Goal: Information Seeking & Learning: Learn about a topic

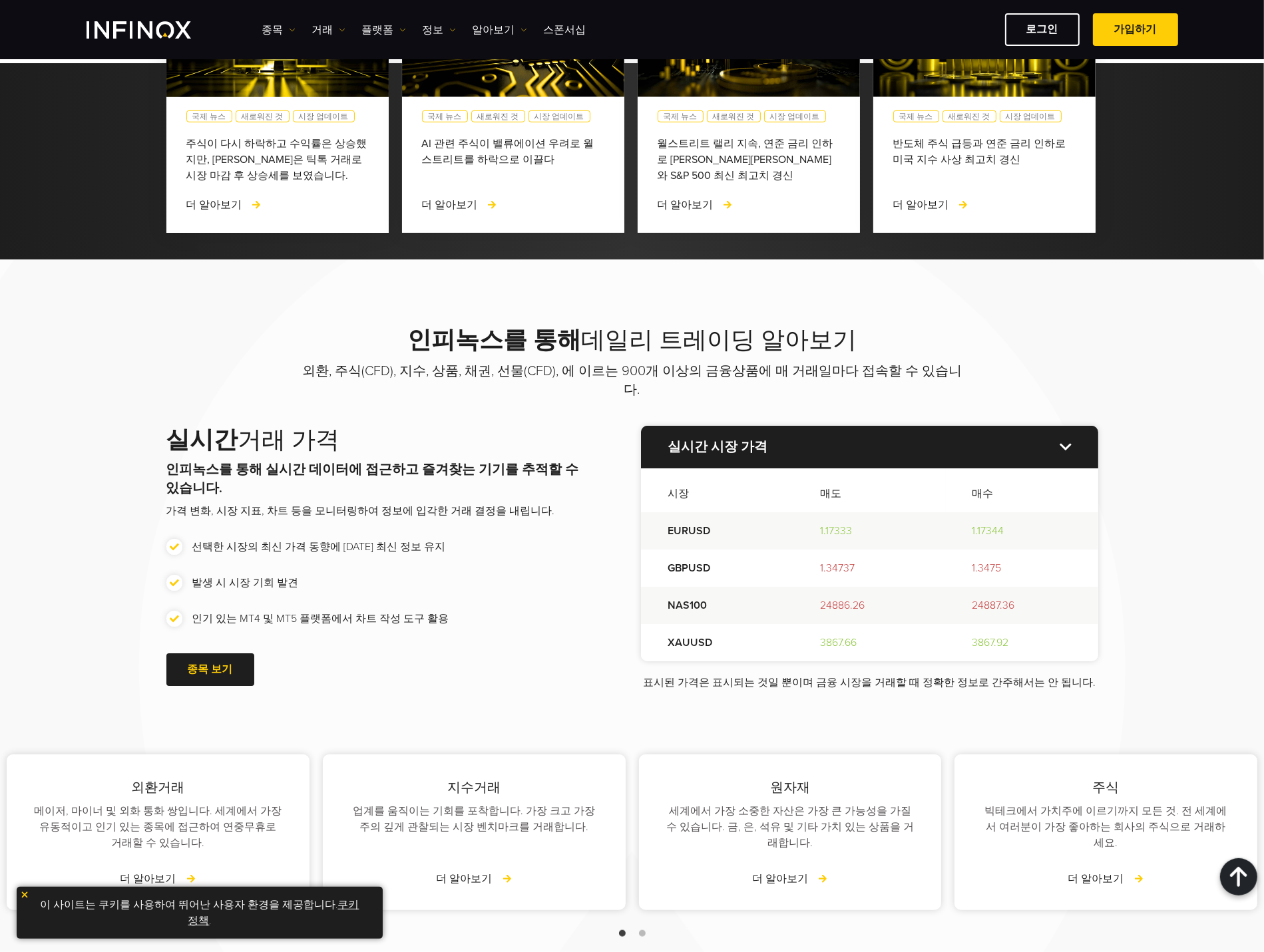
scroll to position [907, 0]
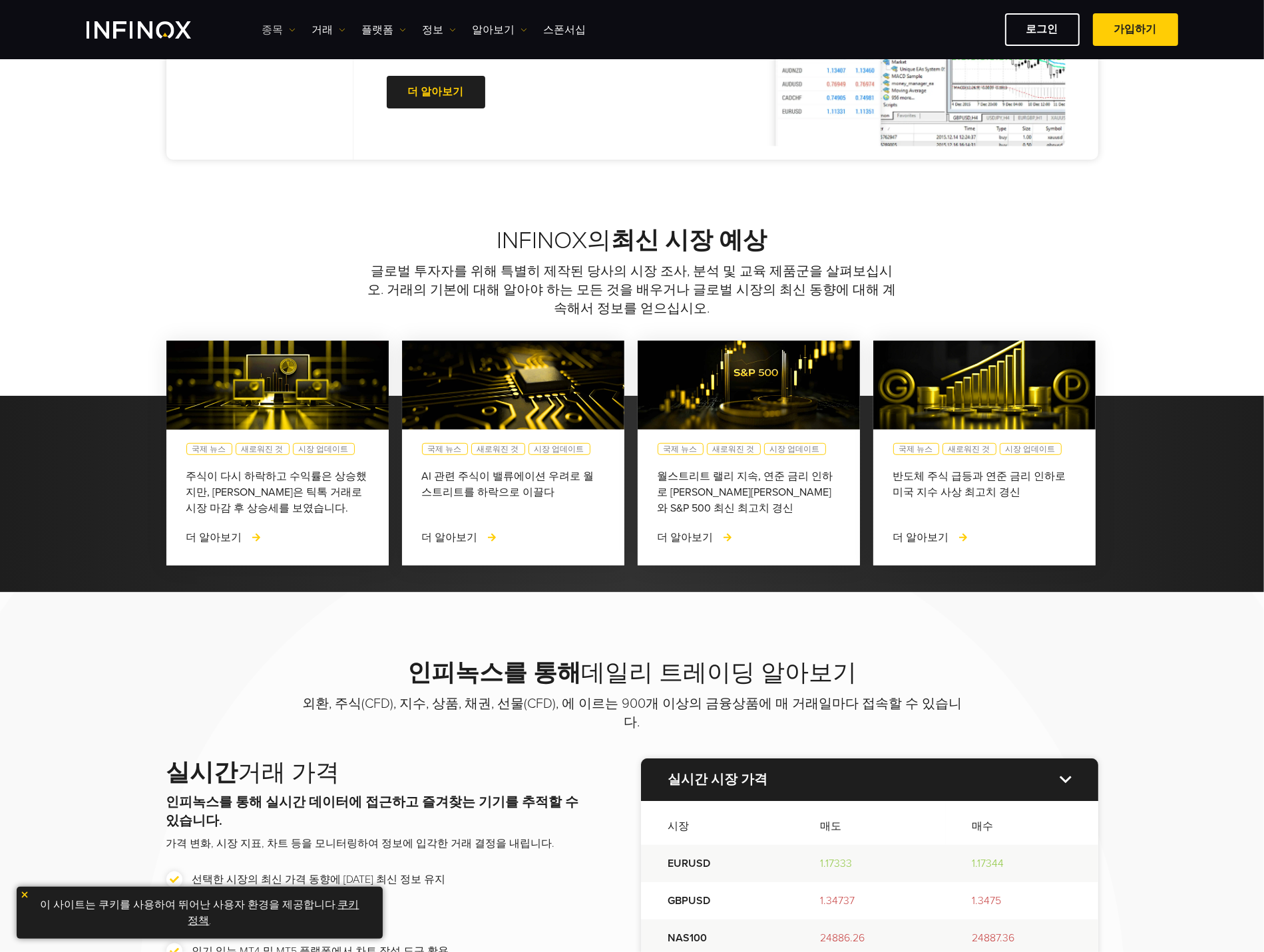
click at [293, 30] on img at bounding box center [292, 30] width 7 height 7
click at [293, 72] on link "종목" at bounding box center [298, 72] width 72 height 28
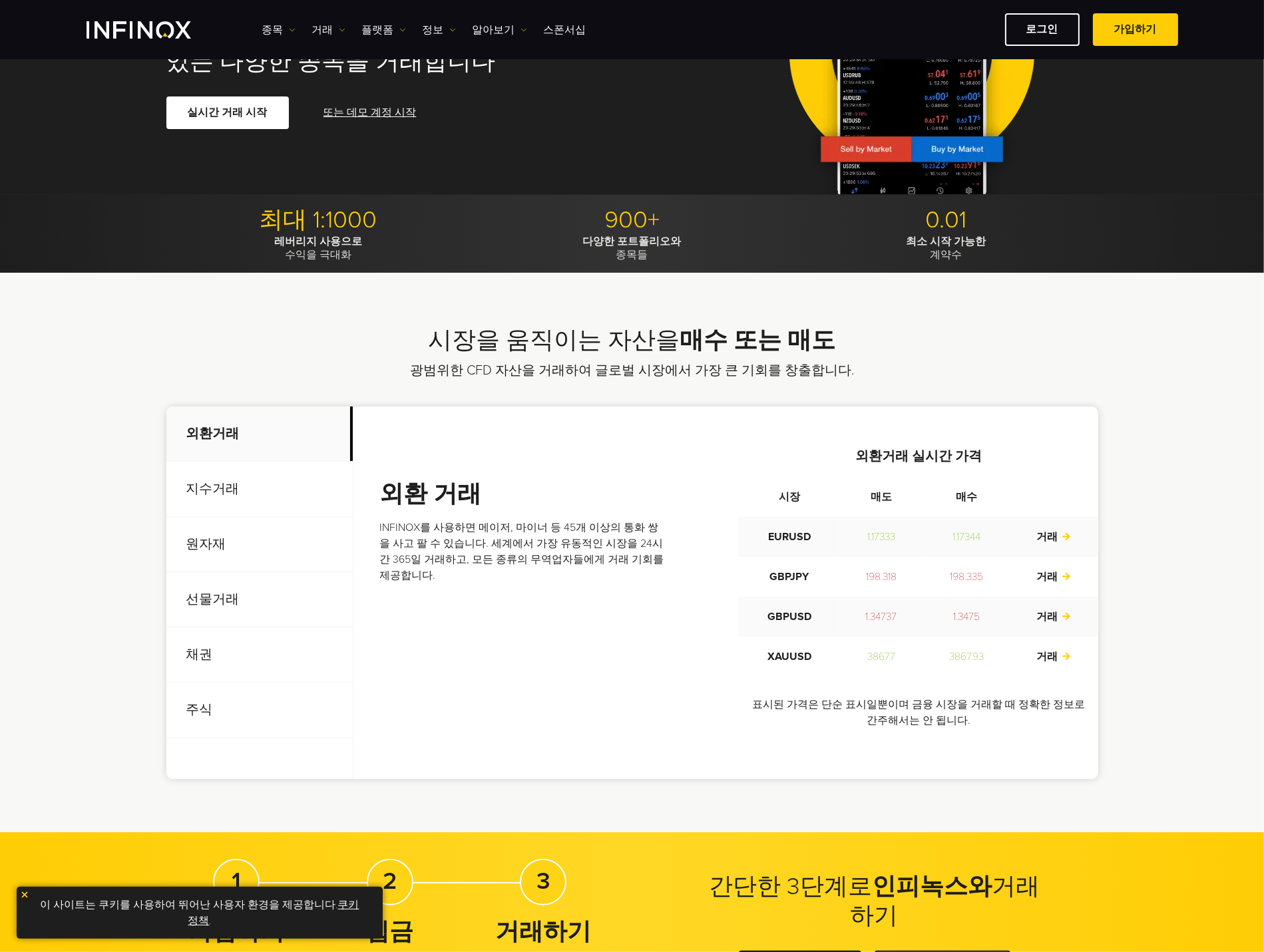
click at [218, 554] on p "원자재" at bounding box center [260, 545] width 187 height 55
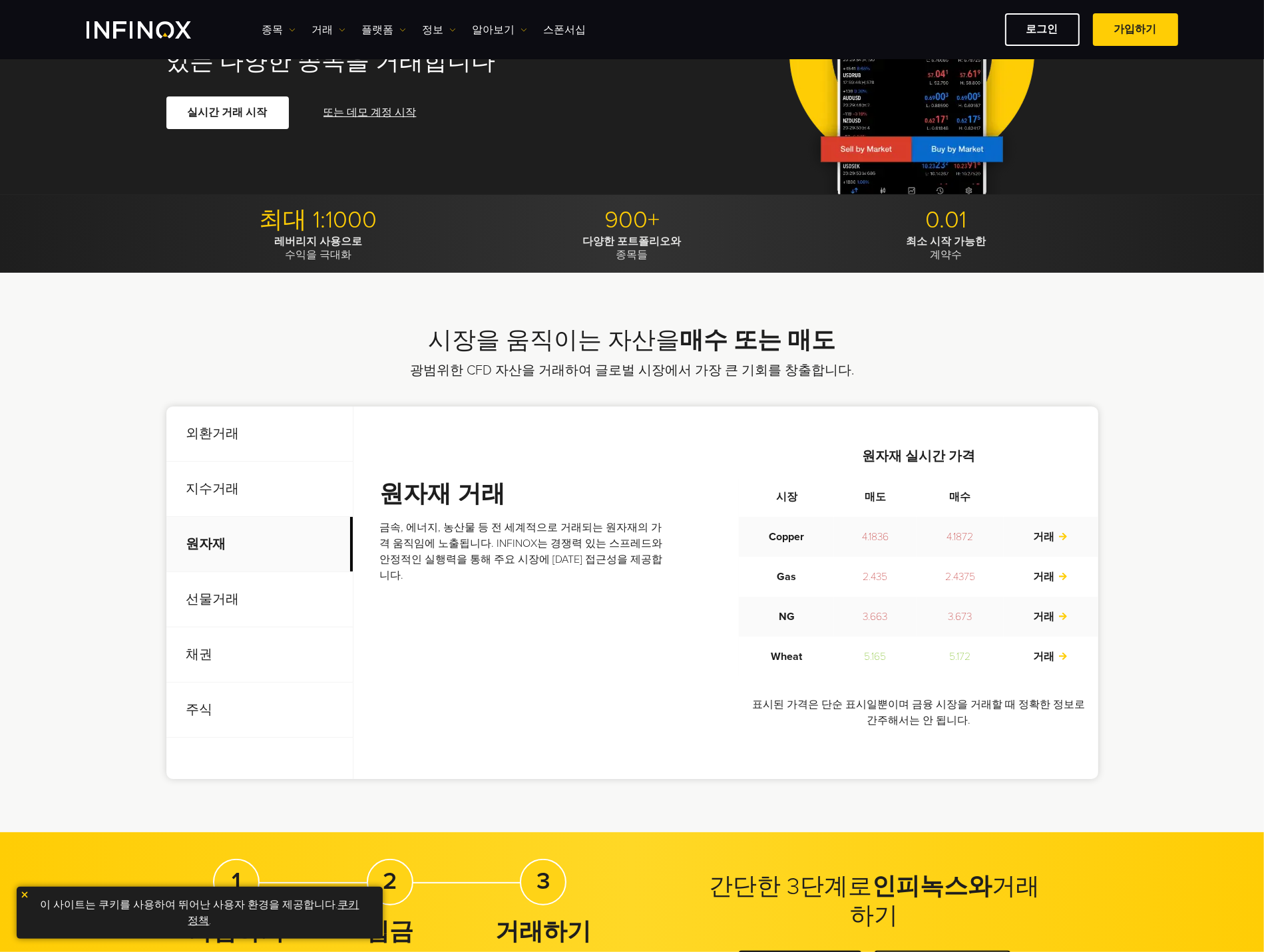
click at [220, 490] on p "지수거래" at bounding box center [260, 490] width 187 height 55
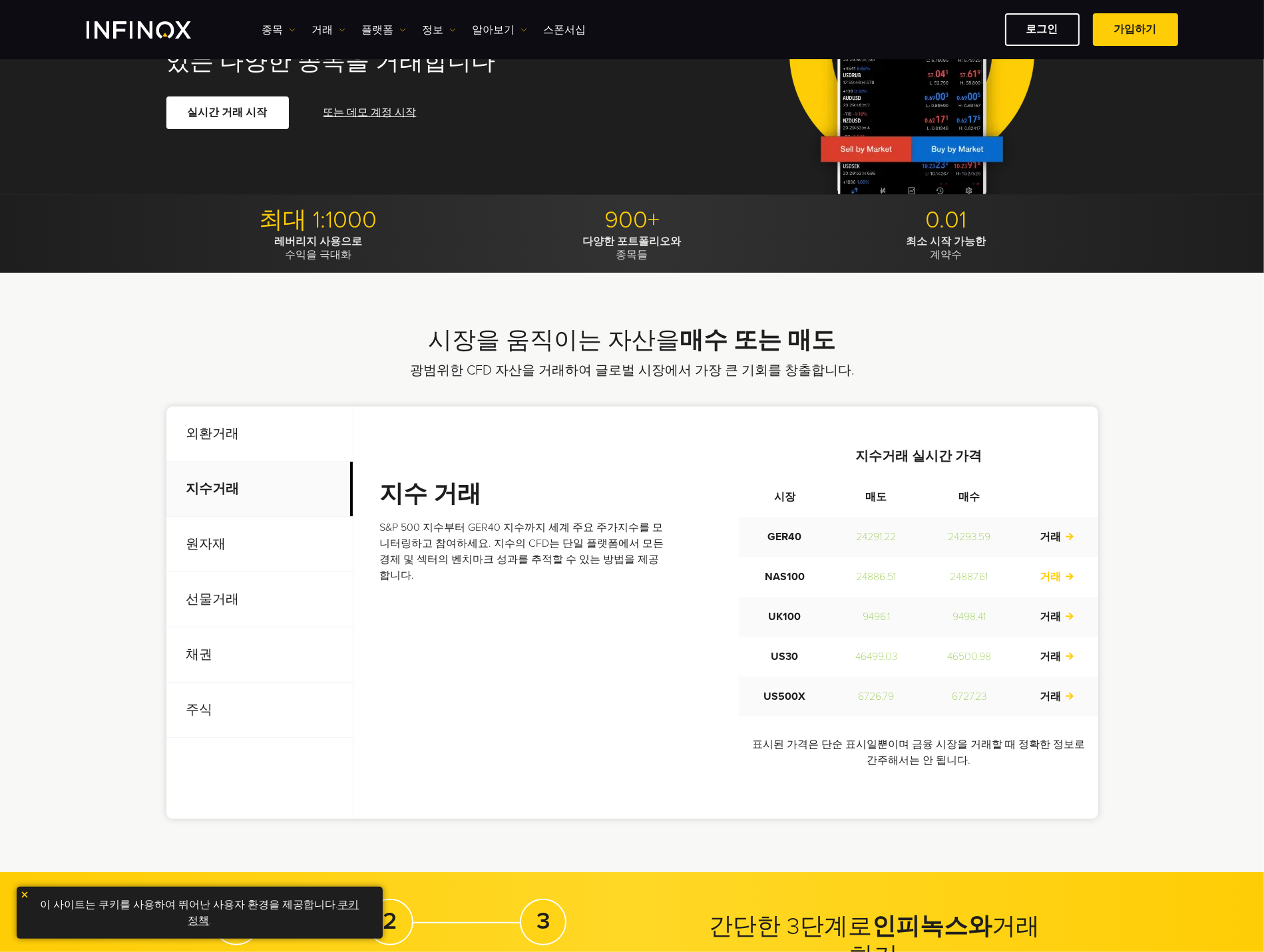
click at [1060, 577] on link "거래" at bounding box center [1056, 577] width 34 height 14
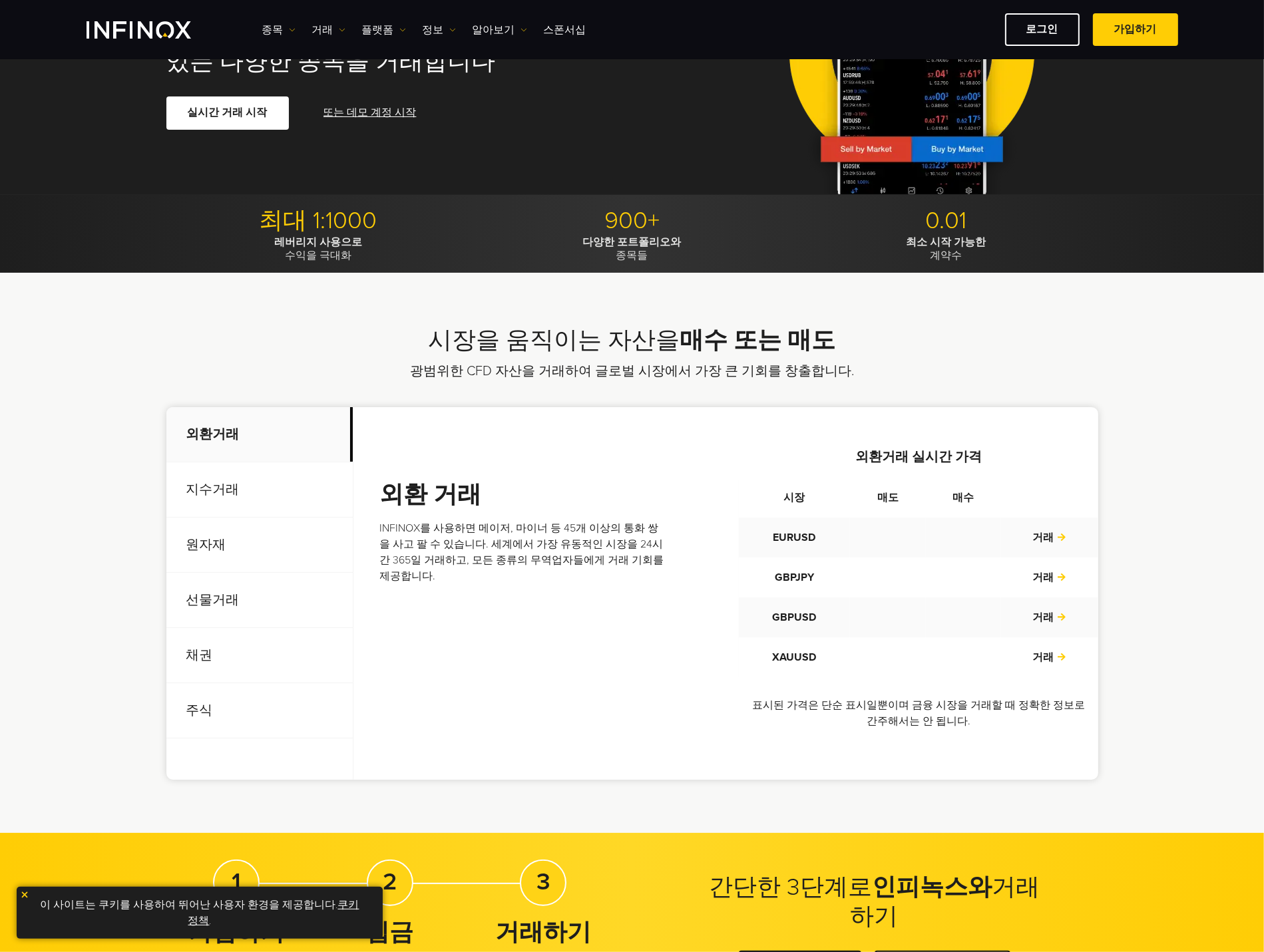
scroll to position [266, 0]
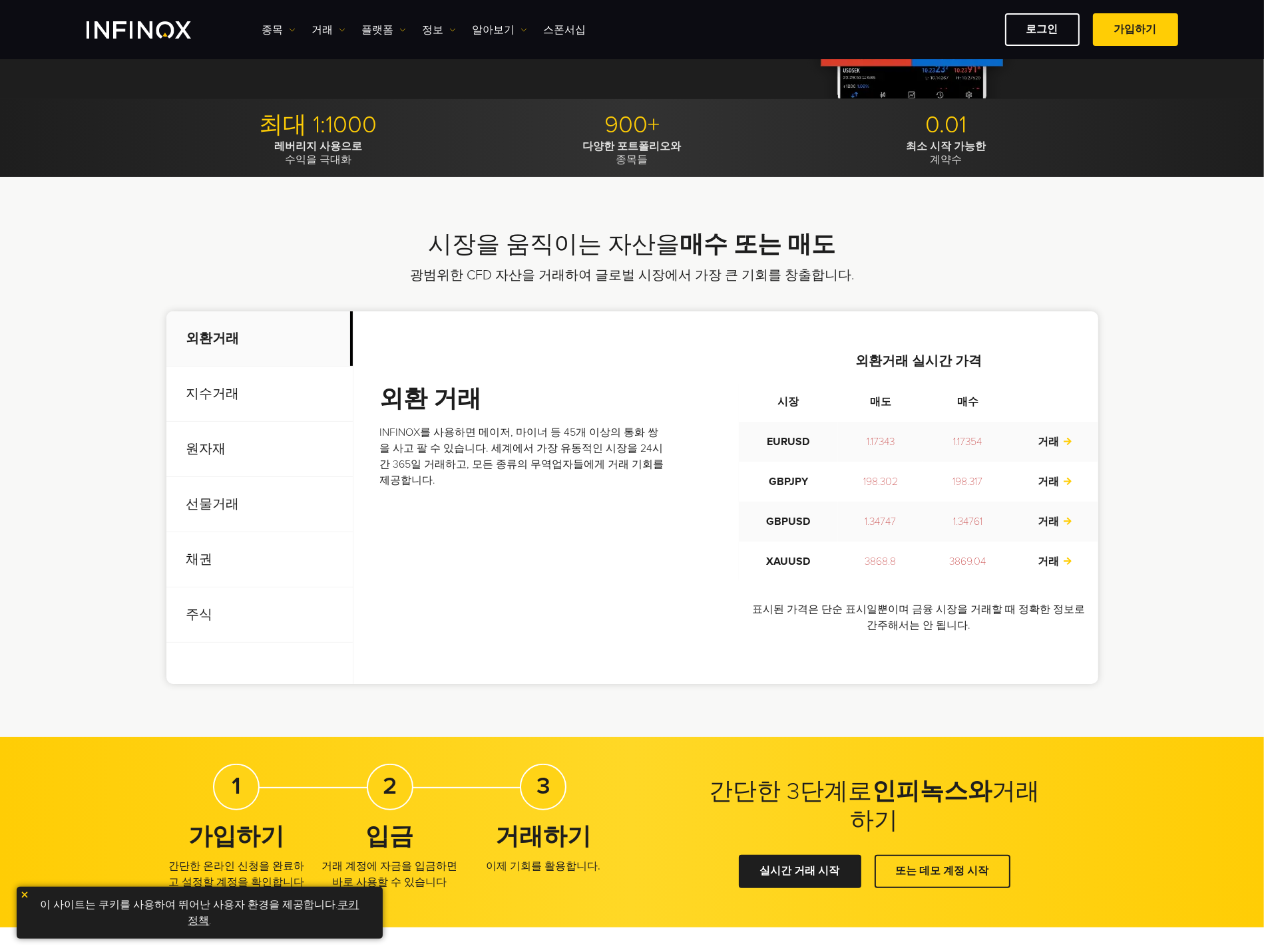
click at [225, 504] on p "선물거래" at bounding box center [260, 505] width 187 height 55
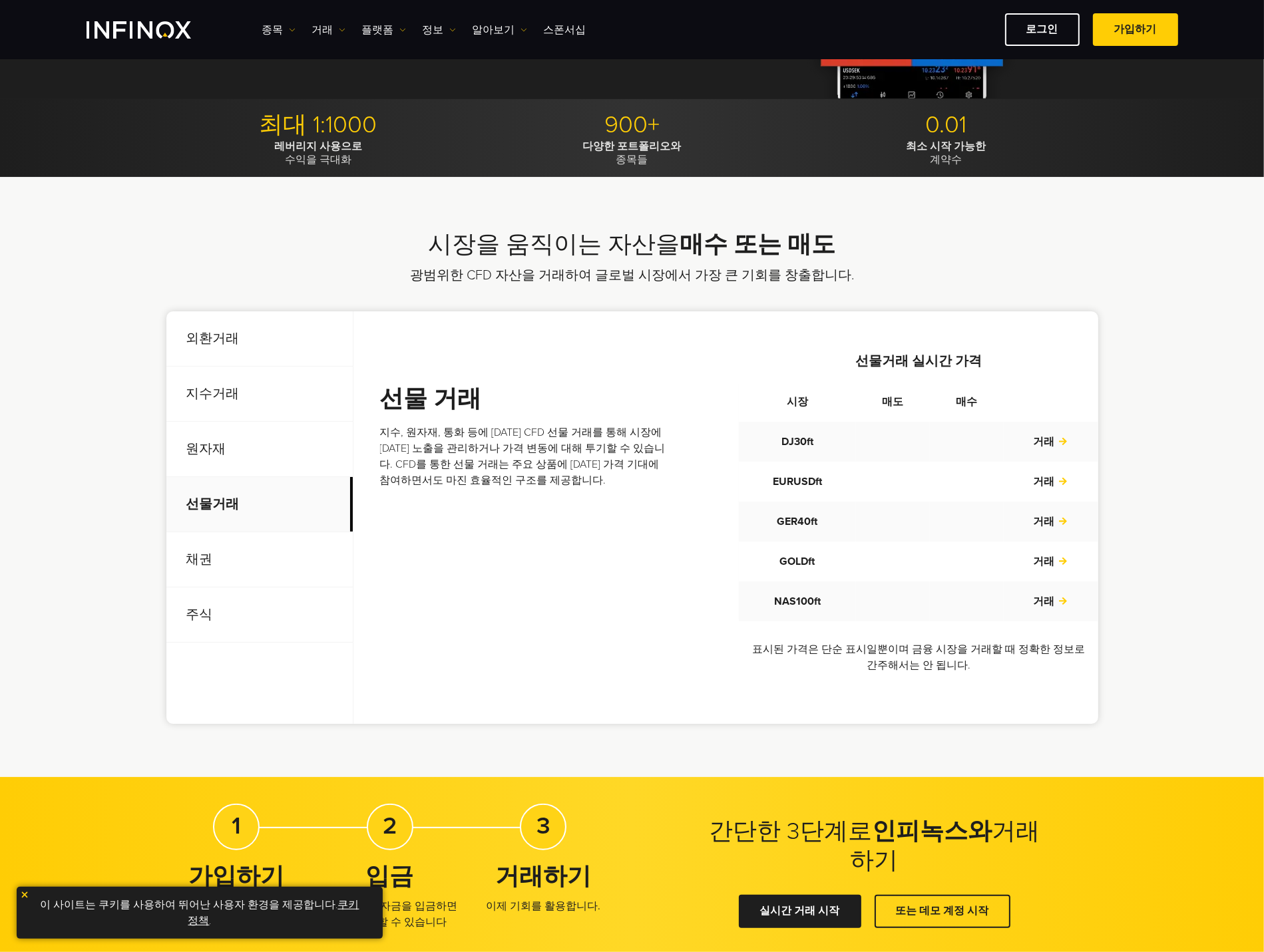
scroll to position [0, 0]
click at [199, 444] on p "원자재" at bounding box center [260, 450] width 187 height 55
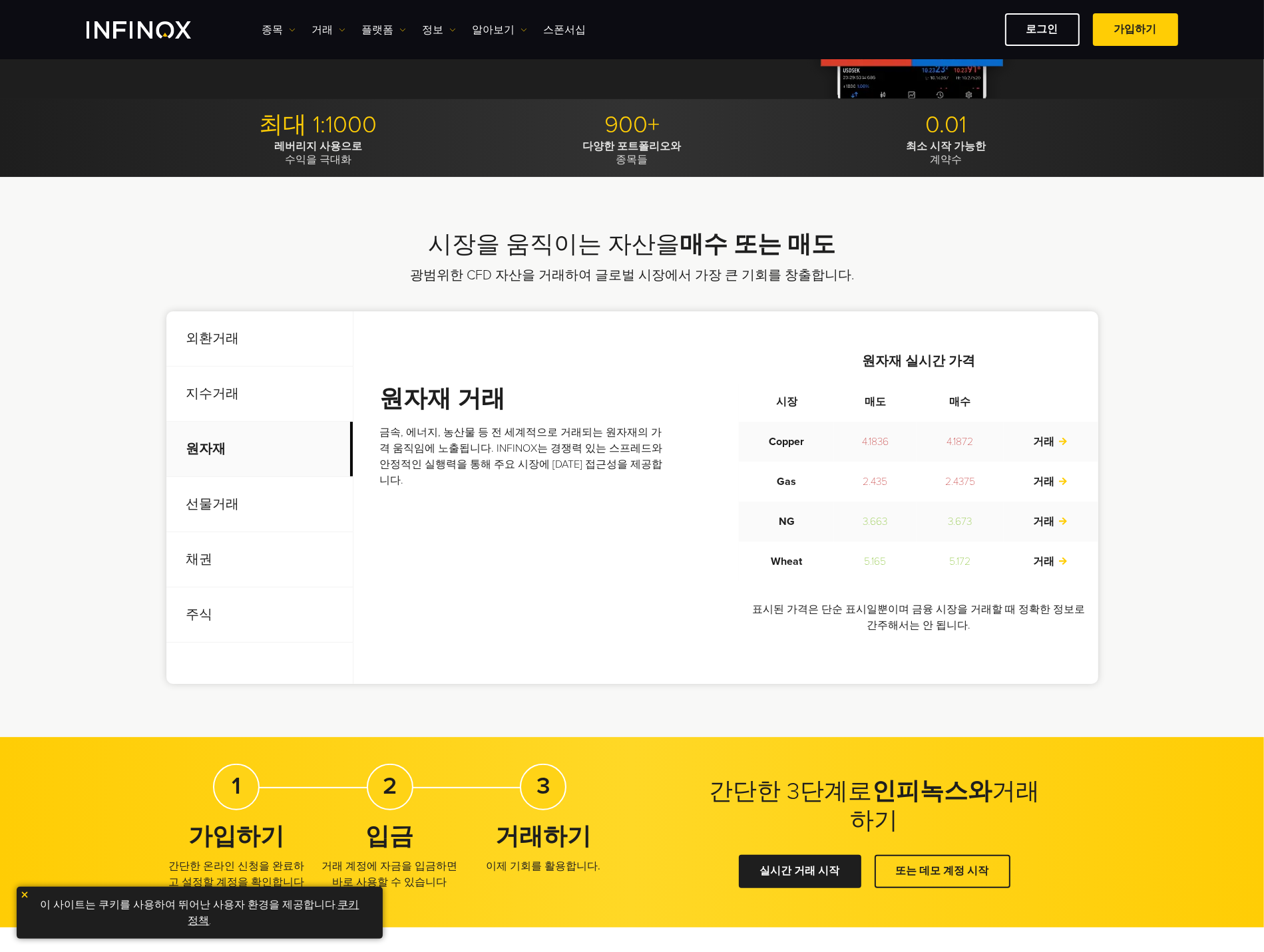
click at [204, 496] on p "선물거래" at bounding box center [260, 505] width 187 height 55
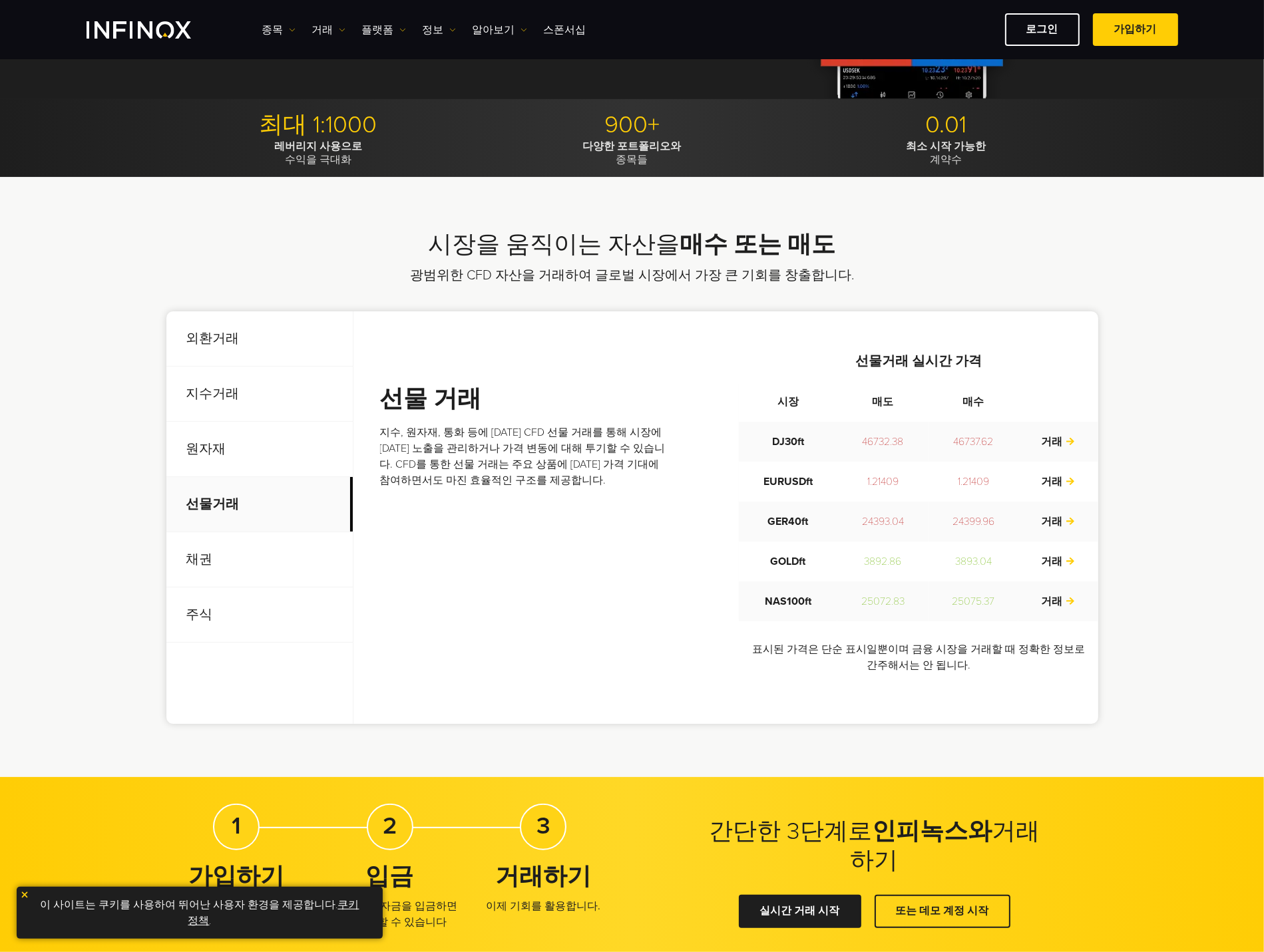
click at [216, 552] on p "채권" at bounding box center [260, 560] width 187 height 55
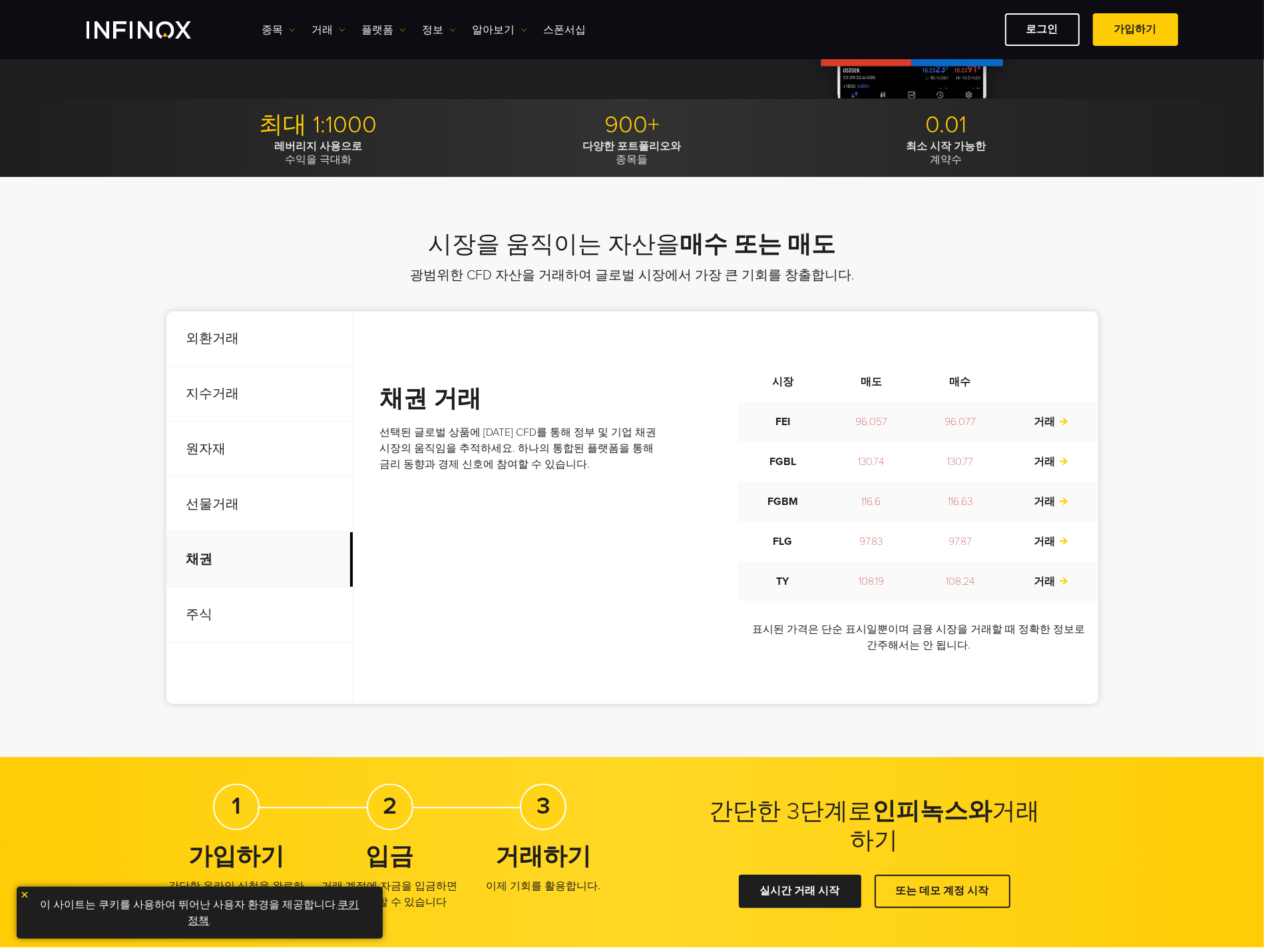
click at [216, 612] on p "주식" at bounding box center [260, 615] width 187 height 55
click at [213, 567] on p "채권" at bounding box center [260, 560] width 187 height 55
click at [214, 537] on p "채권" at bounding box center [260, 560] width 187 height 55
click at [215, 515] on p "선물거래" at bounding box center [260, 505] width 187 height 55
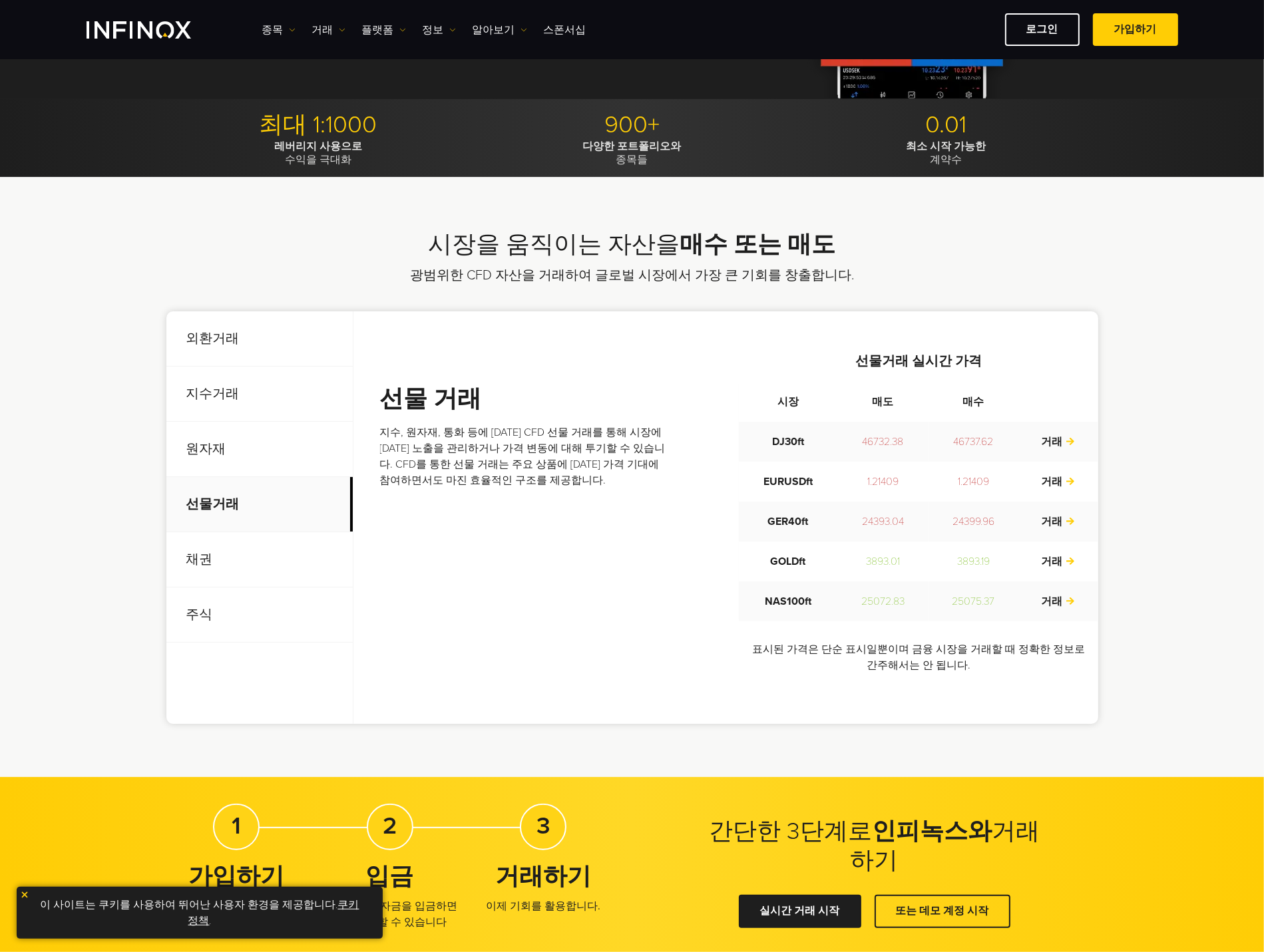
scroll to position [532, 0]
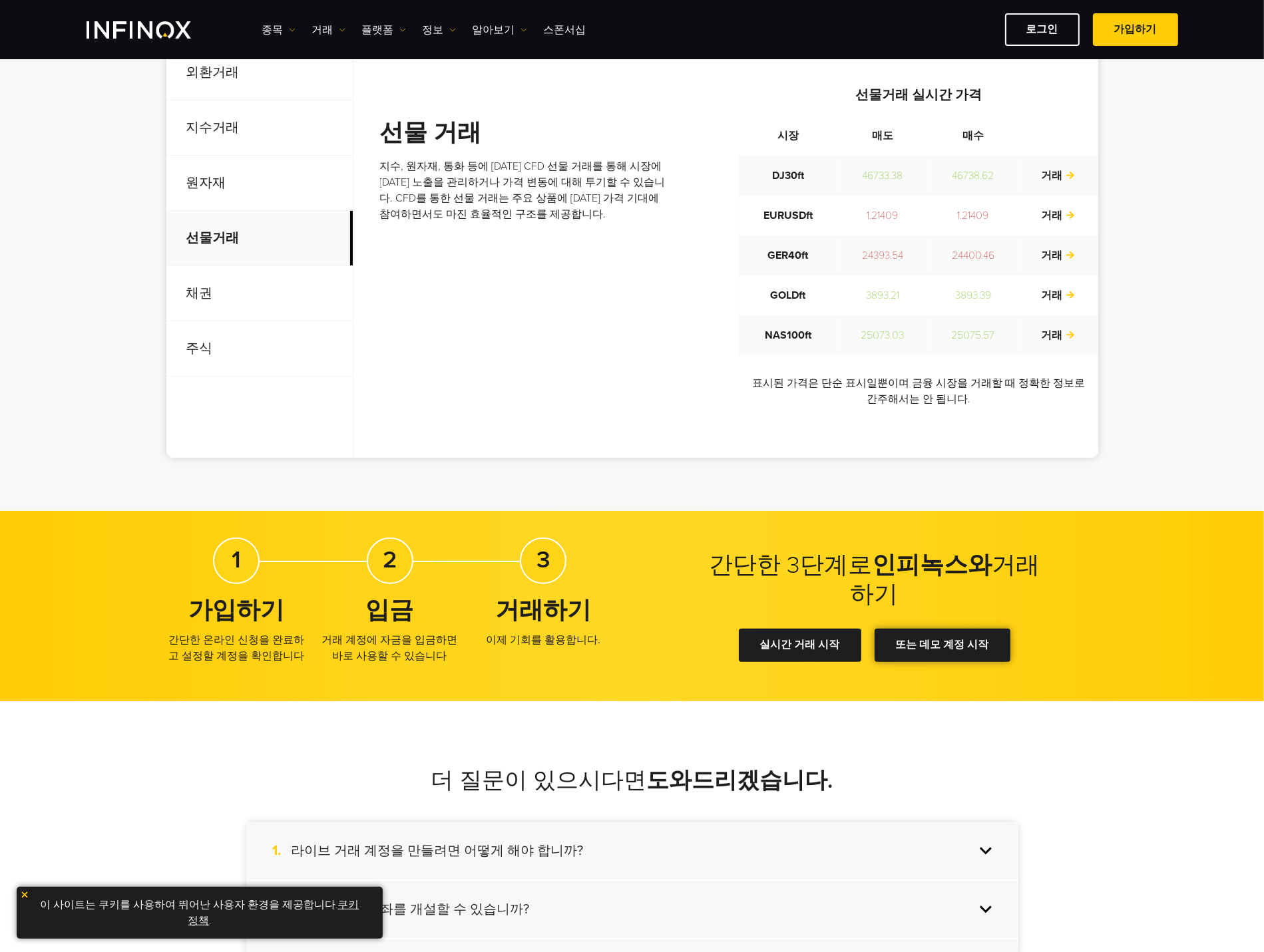
click at [903, 648] on link "또는 데모 계정 시작" at bounding box center [942, 645] width 136 height 32
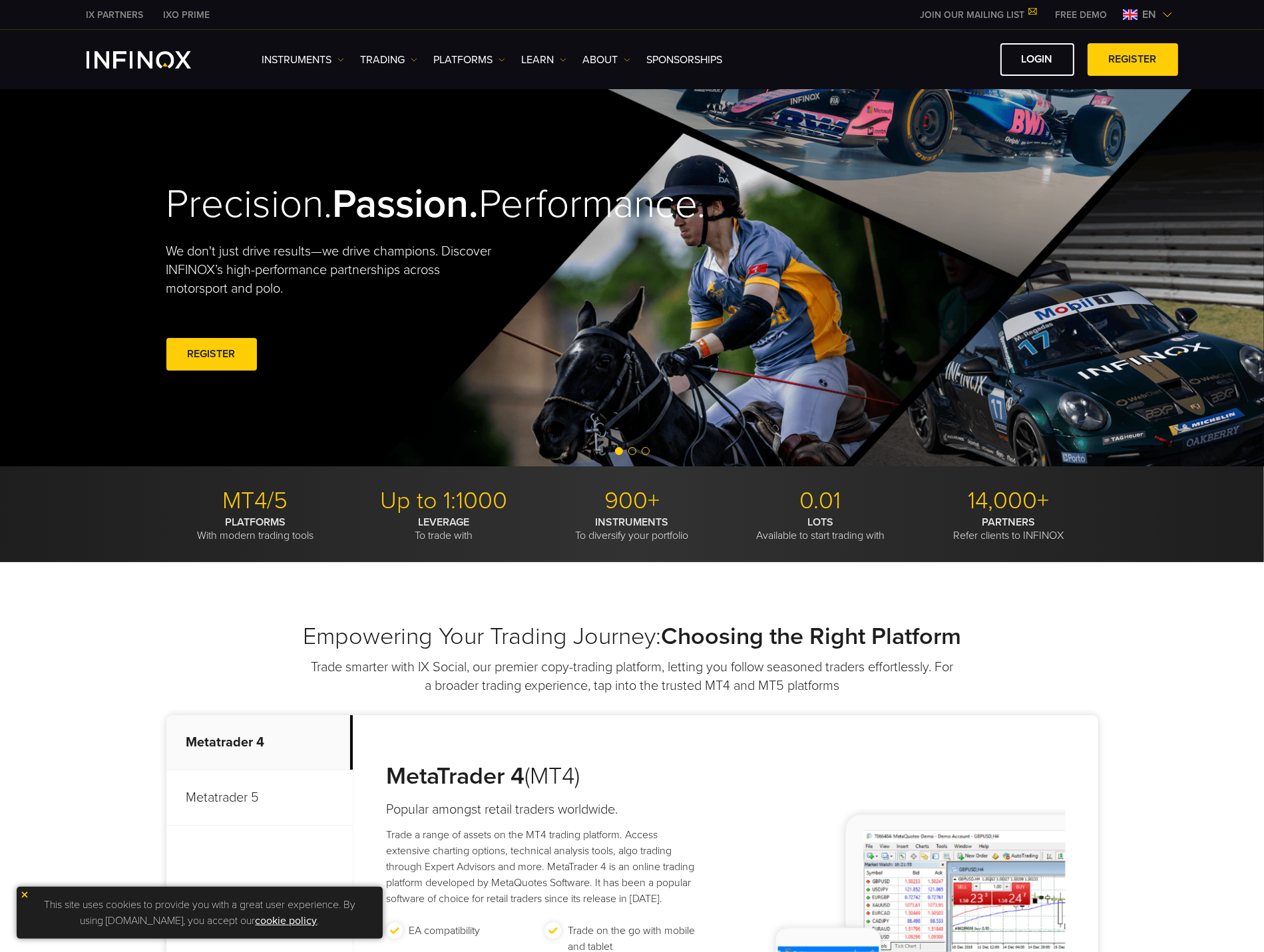
click at [1156, 18] on span "en" at bounding box center [1150, 15] width 24 height 16
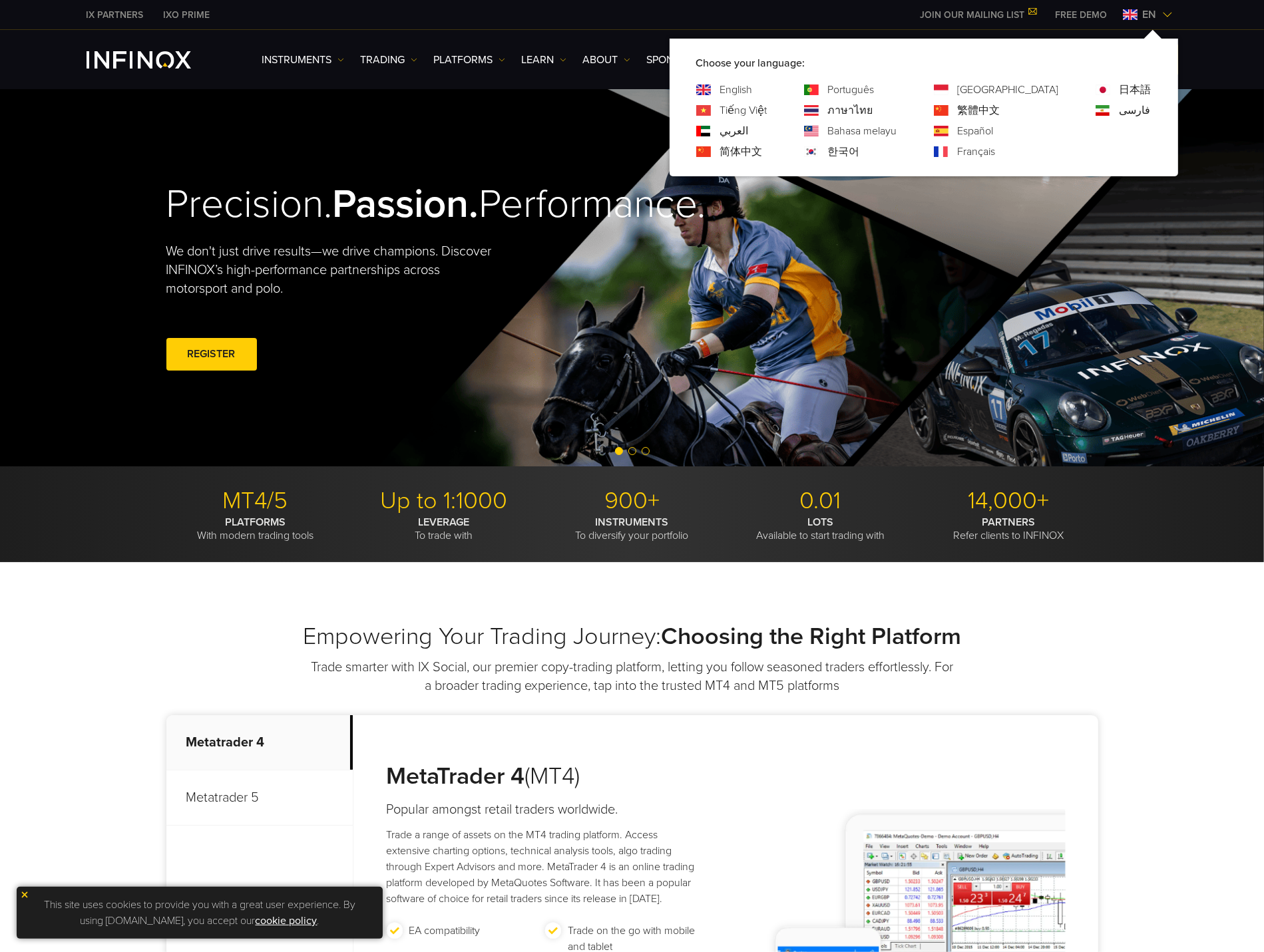
click at [860, 151] on link "한국어" at bounding box center [843, 152] width 32 height 16
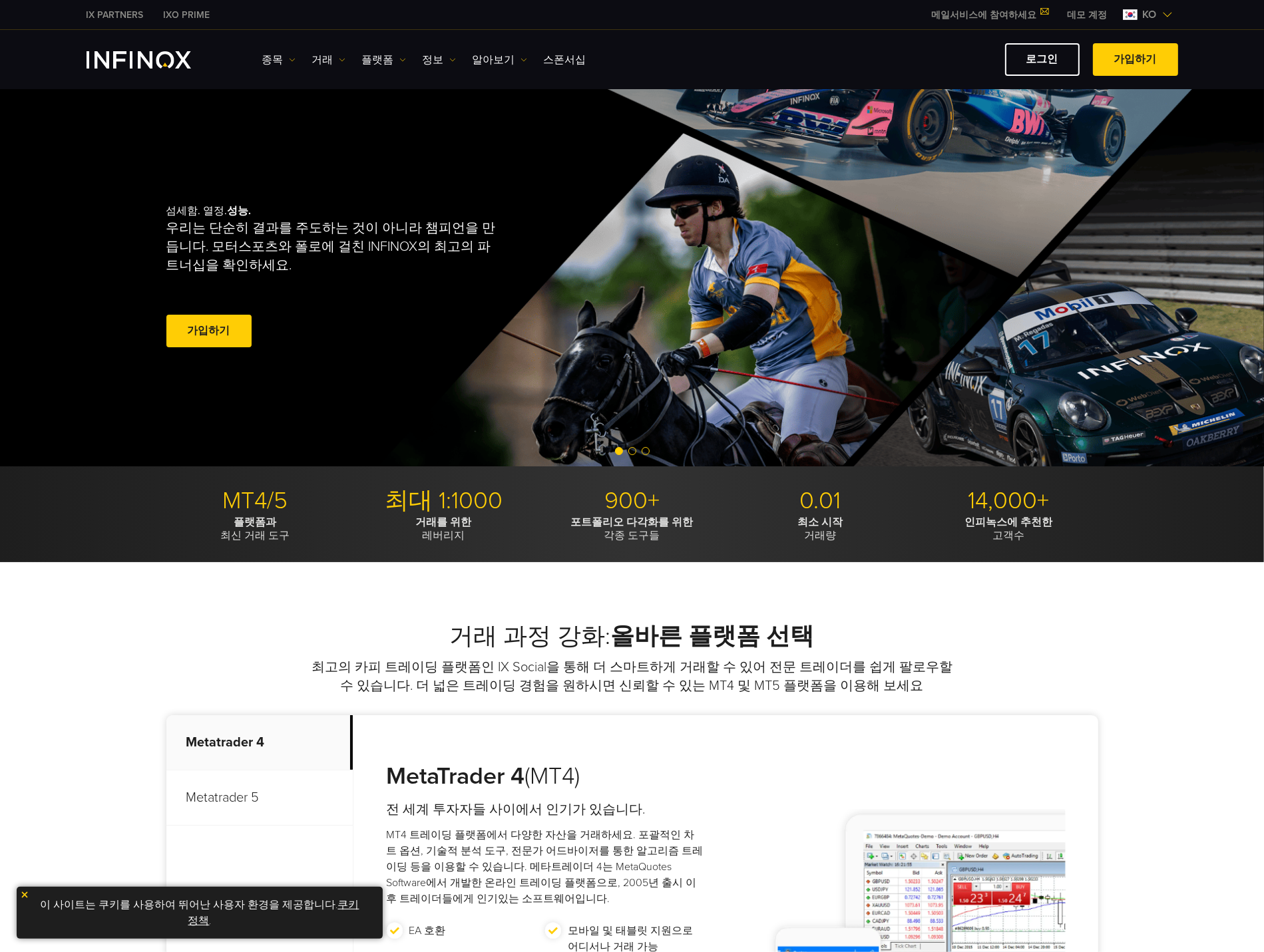
scroll to position [266, 0]
